Goal: Task Accomplishment & Management: Use online tool/utility

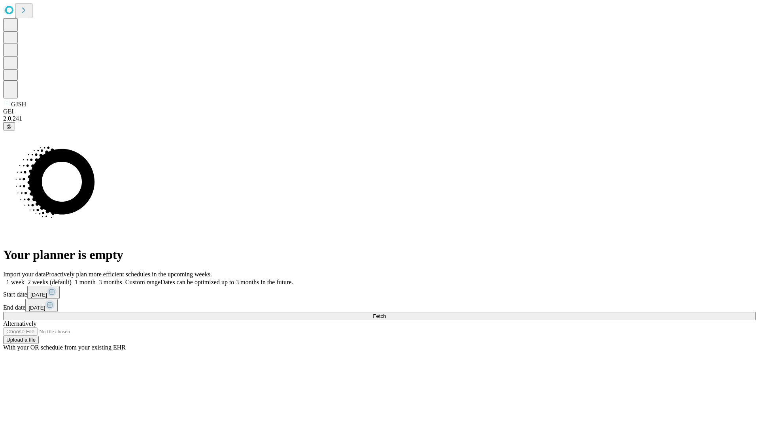
click at [386, 313] on span "Fetch" at bounding box center [379, 316] width 13 height 6
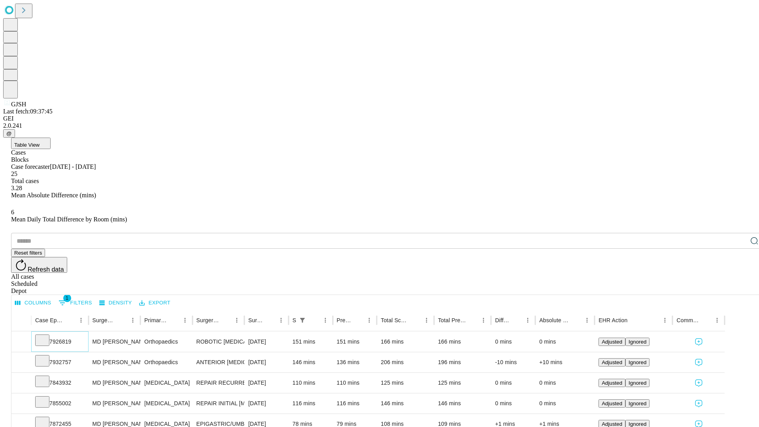
click at [46, 336] on icon at bounding box center [42, 340] width 8 height 8
